Goal: Information Seeking & Learning: Learn about a topic

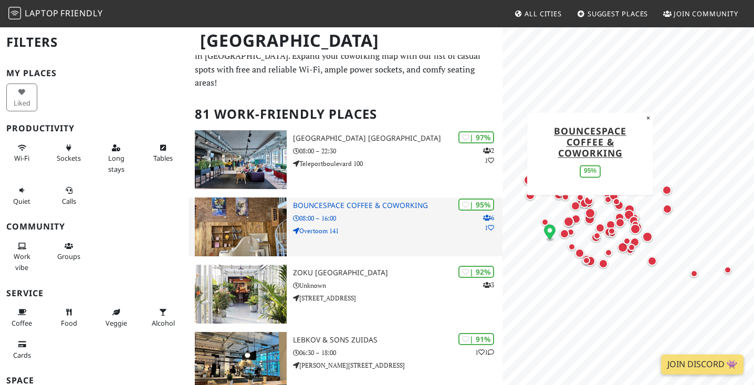
scroll to position [20, 0]
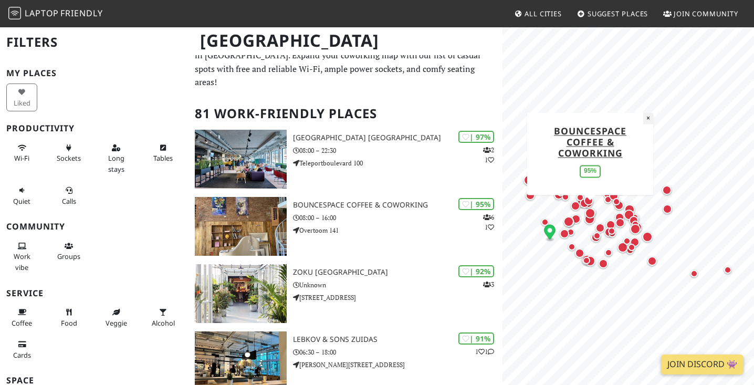
click at [643, 120] on button "×" at bounding box center [648, 118] width 10 height 12
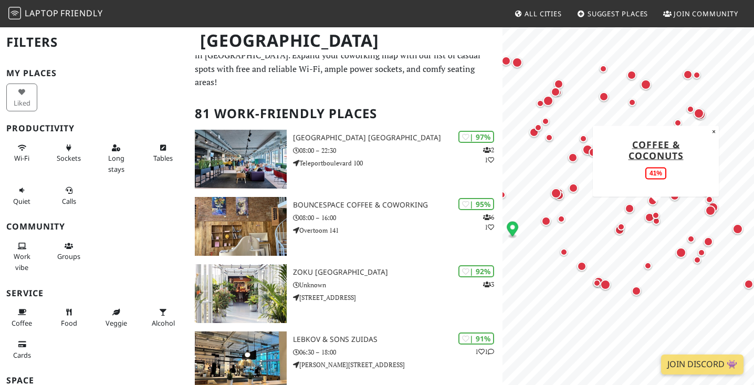
click at [650, 218] on div "Map marker" at bounding box center [655, 215] width 13 height 13
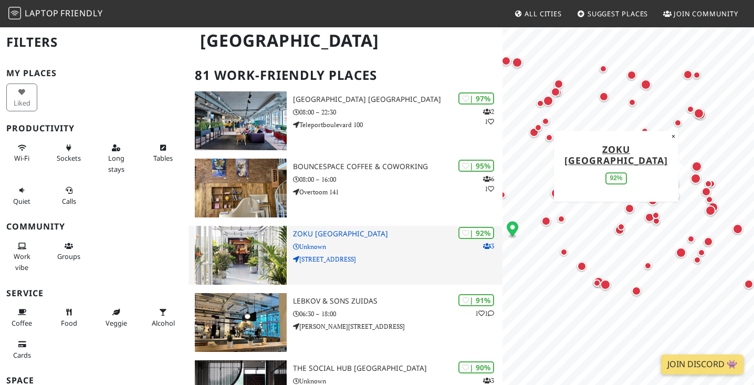
scroll to position [60, 0]
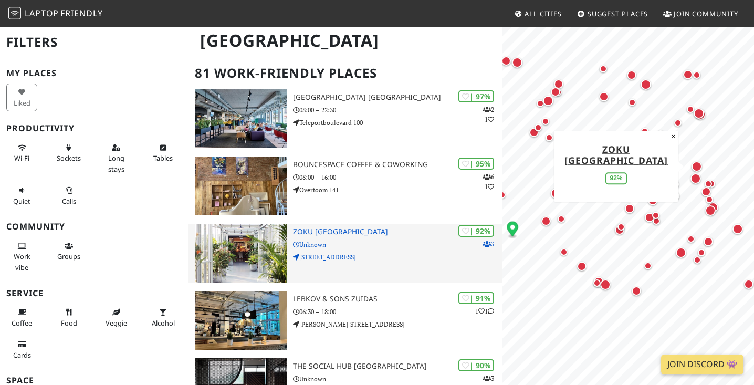
click at [432, 239] on p "Unknown" at bounding box center [397, 244] width 209 height 10
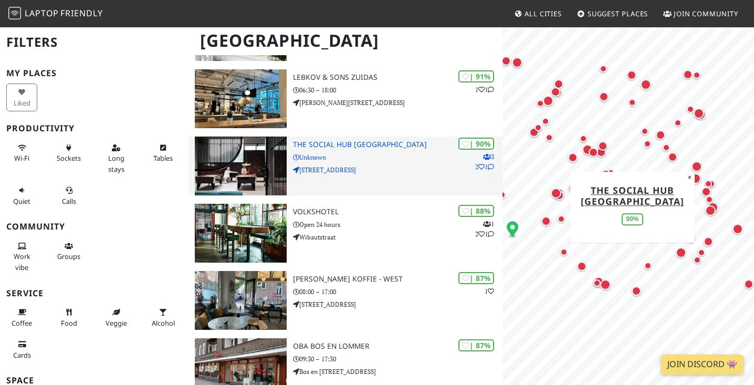
scroll to position [294, 0]
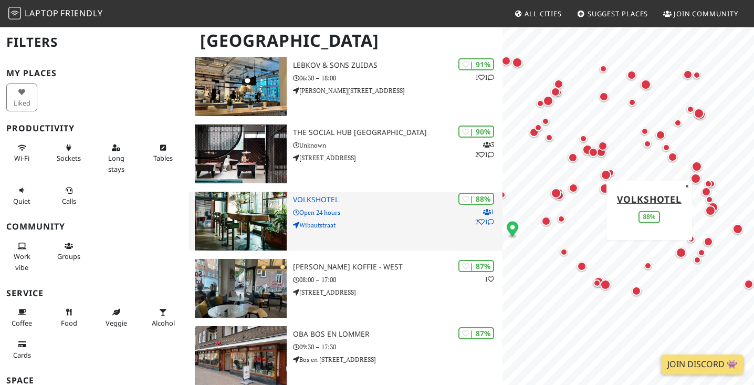
click at [358, 220] on p "Wibautstraat" at bounding box center [397, 225] width 209 height 10
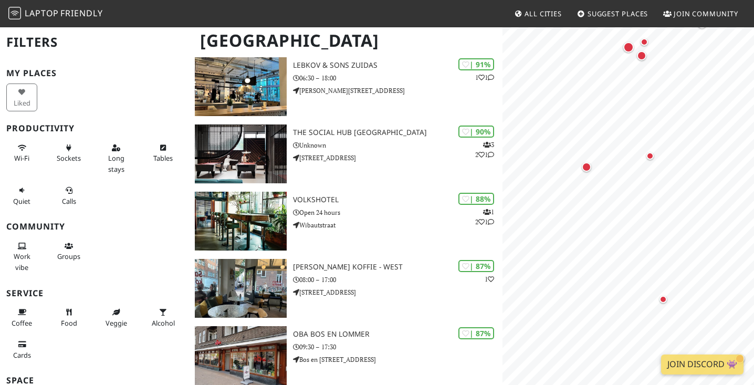
scroll to position [0, 0]
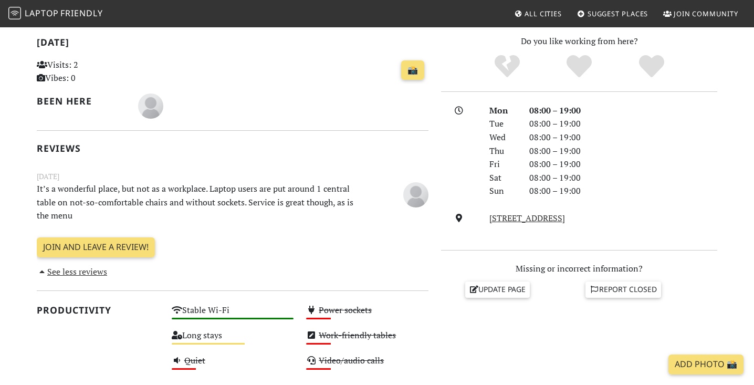
scroll to position [244, 0]
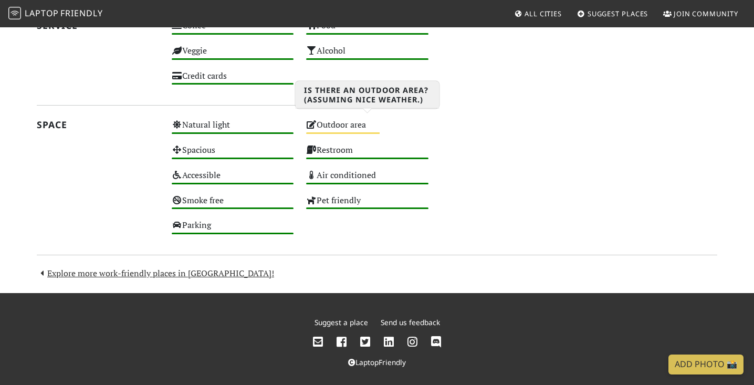
scroll to position [554, 0]
